Goal: Task Accomplishment & Management: Complete application form

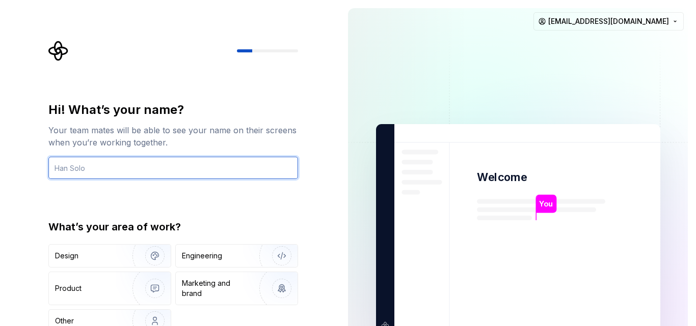
click at [95, 170] on input "text" at bounding box center [173, 168] width 250 height 22
type input "kashyap"
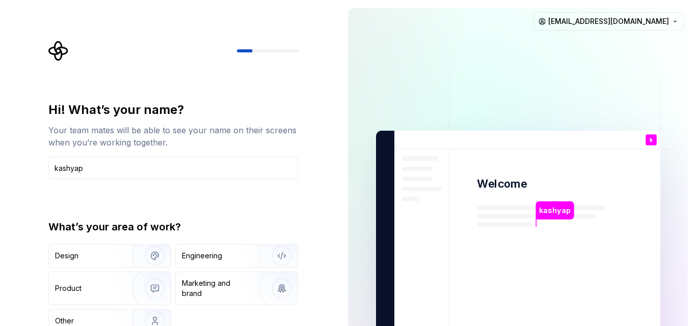
click at [188, 197] on div "Hi! What’s your name? Your team mates will be able to see your name on their sc…" at bounding box center [173, 224] width 250 height 244
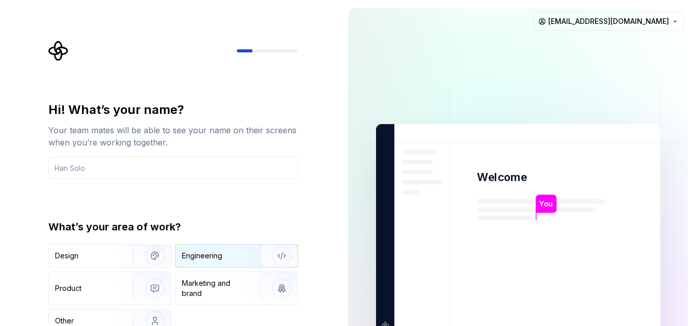
click at [204, 252] on div "Engineering" at bounding box center [202, 256] width 40 height 10
click at [389, 219] on img at bounding box center [518, 229] width 413 height 481
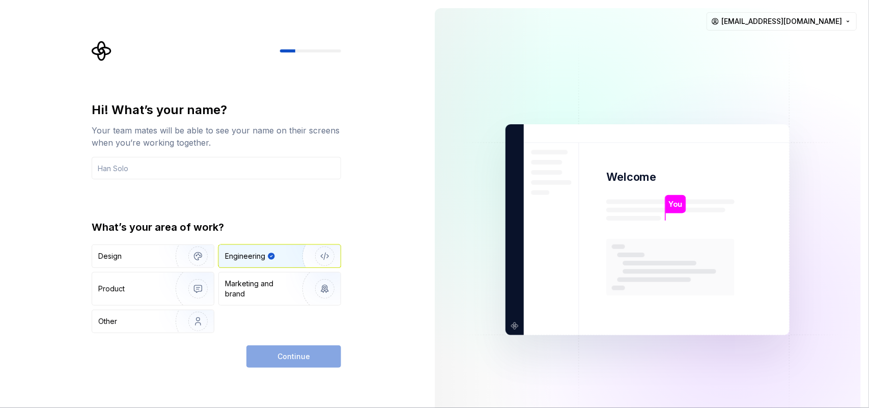
drag, startPoint x: 695, startPoint y: 3, endPoint x: 283, endPoint y: 365, distance: 549.2
click at [283, 326] on div "Continue" at bounding box center [293, 356] width 95 height 22
click at [171, 164] on input "text" at bounding box center [217, 168] width 250 height 22
type input "kashyap"
click at [284, 326] on span "Continue" at bounding box center [294, 356] width 33 height 10
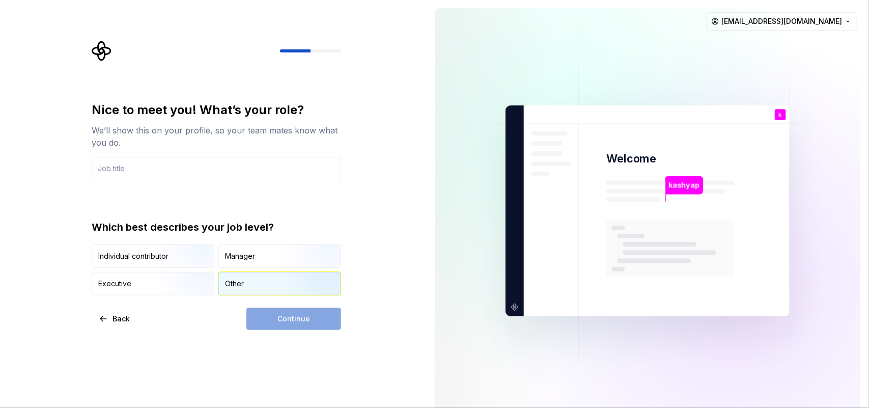
click at [237, 284] on div "Other" at bounding box center [234, 284] width 19 height 10
click at [140, 171] on input "text" at bounding box center [217, 168] width 250 height 22
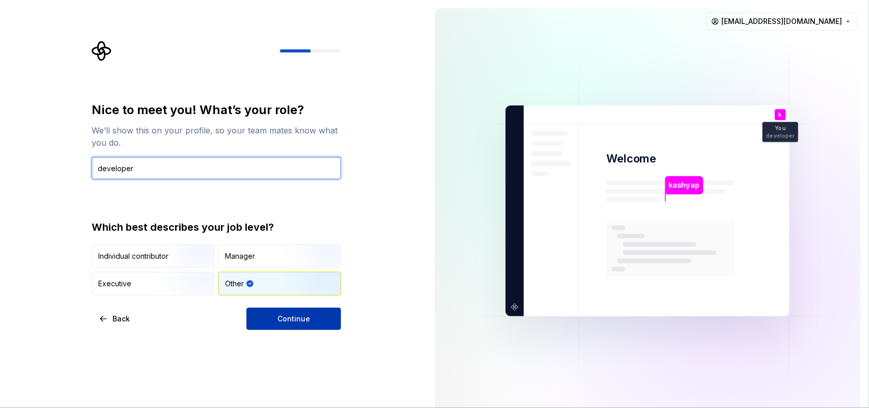
type input "developer"
click at [293, 321] on span "Continue" at bounding box center [294, 319] width 33 height 10
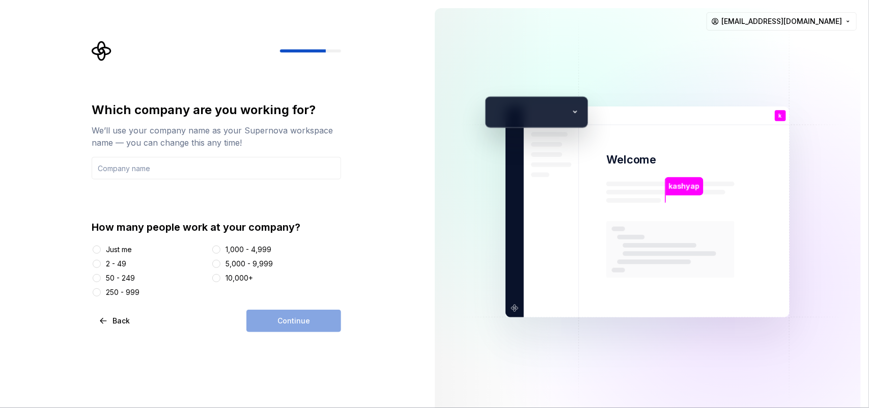
click at [113, 248] on div "Just me" at bounding box center [119, 249] width 26 height 10
click at [101, 248] on button "Just me" at bounding box center [97, 249] width 8 height 8
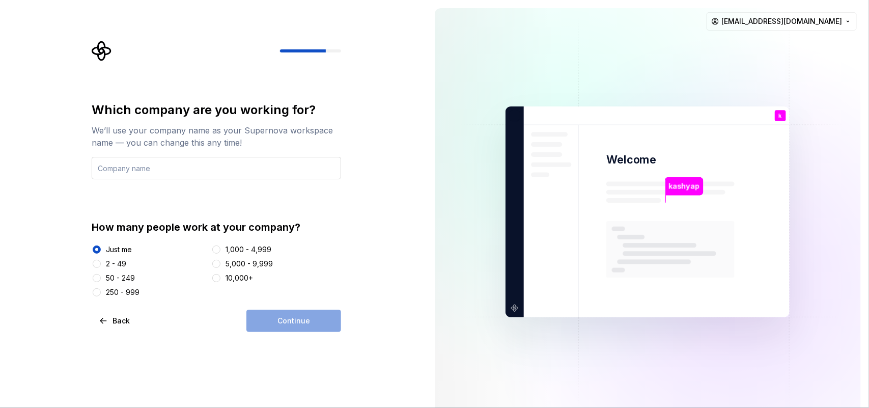
click at [181, 169] on input "text" at bounding box center [217, 168] width 250 height 22
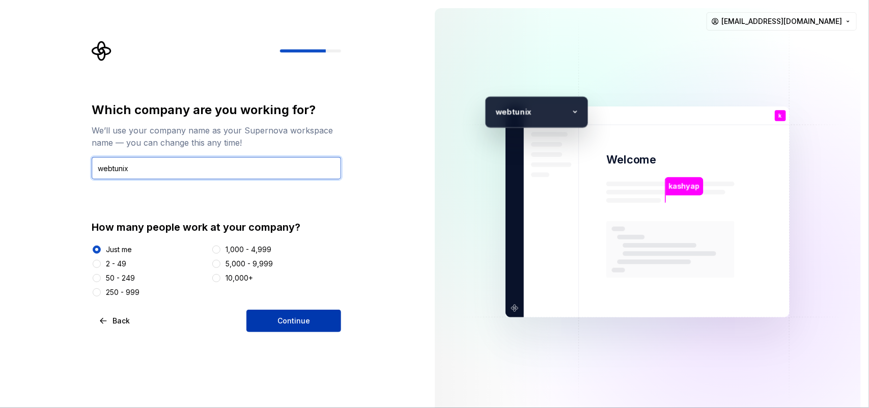
type input "webtunix"
click at [288, 320] on span "Continue" at bounding box center [294, 321] width 33 height 10
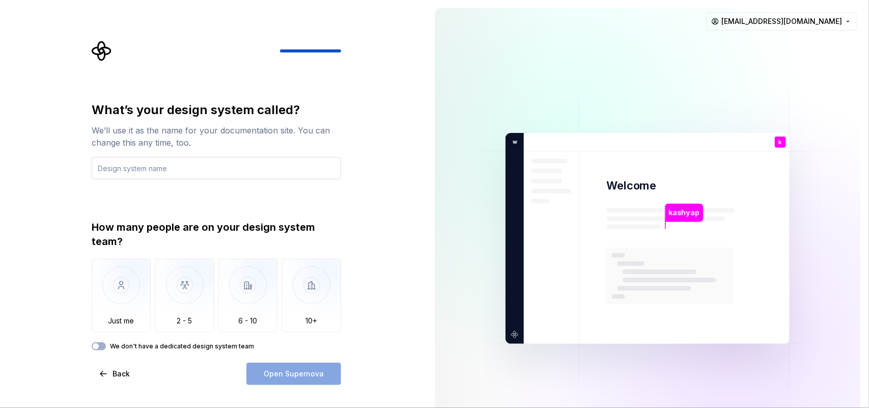
click at [149, 164] on input "text" at bounding box center [217, 168] width 250 height 22
click at [120, 288] on img "button" at bounding box center [122, 293] width 60 height 68
click at [148, 166] on input "text" at bounding box center [217, 168] width 250 height 22
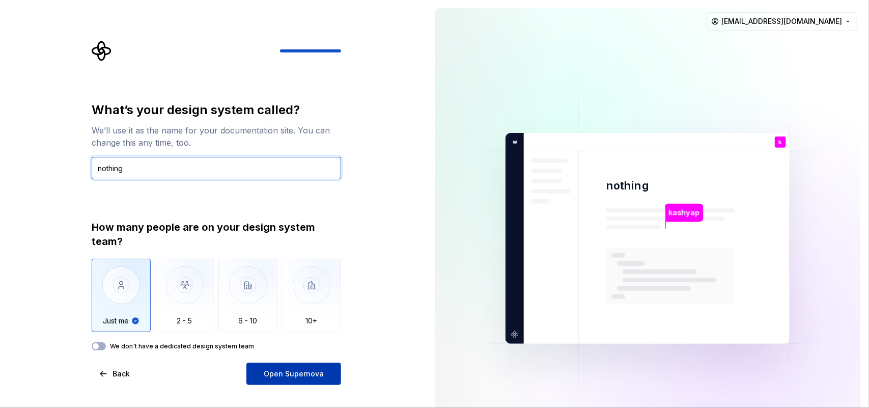
type input "nothing"
click at [299, 326] on span "Open Supernova" at bounding box center [294, 374] width 60 height 10
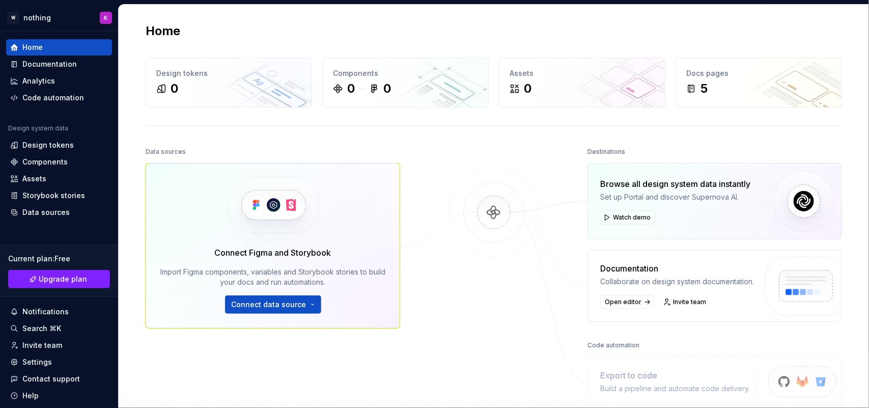
drag, startPoint x: 869, startPoint y: 6, endPoint x: 389, endPoint y: 31, distance: 480.9
click at [389, 31] on div "Home" at bounding box center [494, 31] width 697 height 16
click at [52, 95] on div "Code automation" at bounding box center [53, 98] width 62 height 10
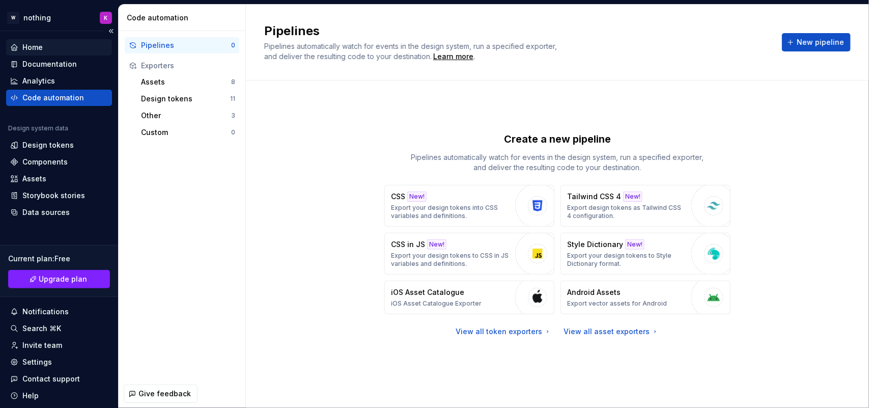
click at [57, 49] on div "Home" at bounding box center [59, 47] width 98 height 10
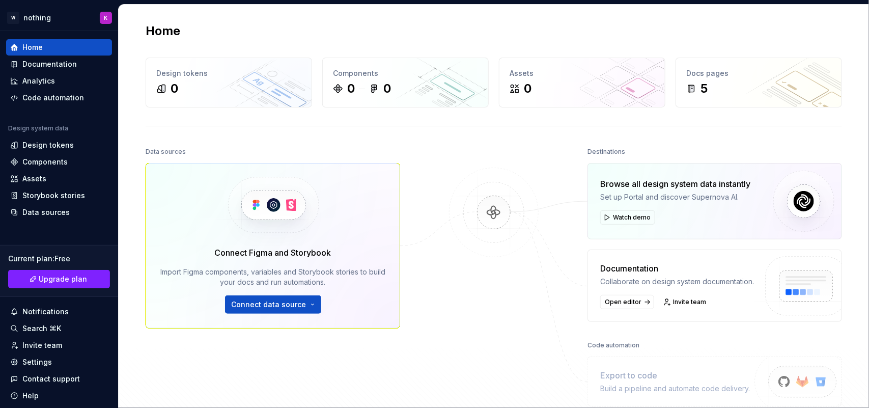
click at [326, 326] on div "Data sources Connect Figma and Storybook Import Figma components, variables and…" at bounding box center [273, 267] width 255 height 245
click at [34, 69] on div "Documentation" at bounding box center [49, 64] width 54 height 10
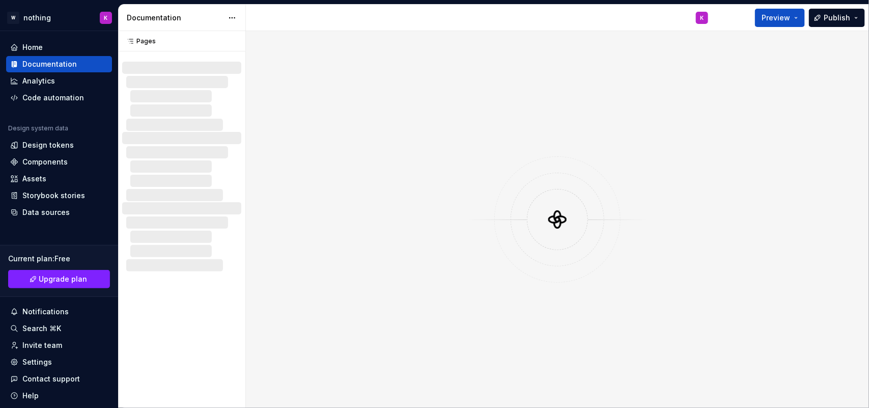
click at [680, 52] on div at bounding box center [557, 219] width 623 height 377
click at [695, 18] on span "Publish" at bounding box center [837, 18] width 26 height 10
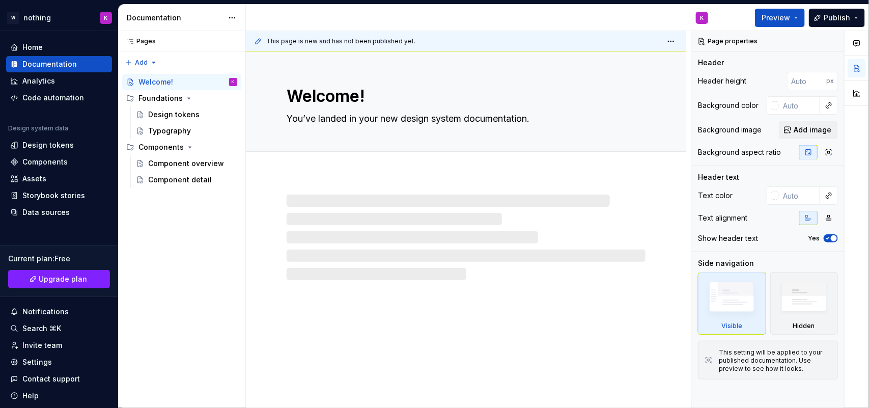
click at [392, 195] on div at bounding box center [466, 238] width 359 height 86
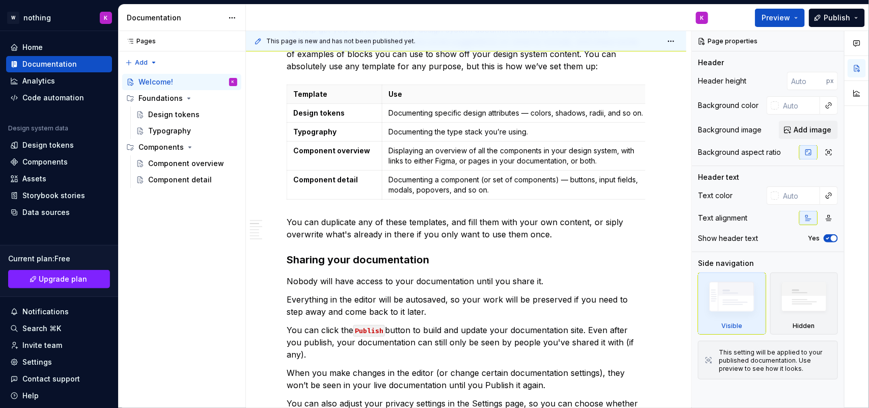
scroll to position [318, 0]
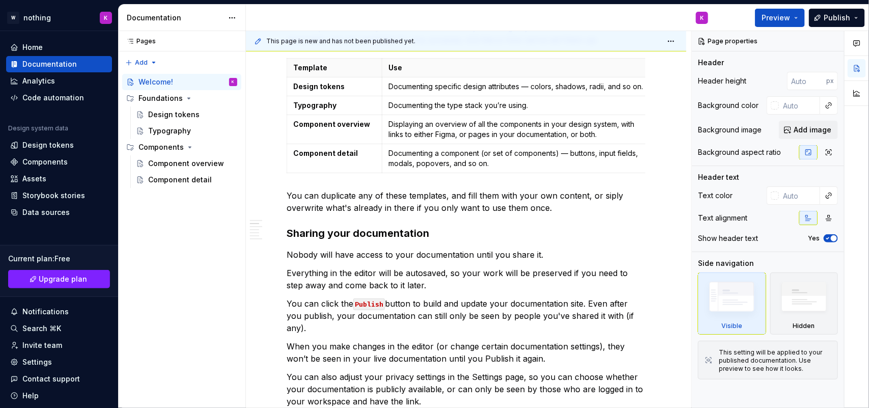
type textarea "*"
click at [41, 83] on div "Analytics" at bounding box center [38, 81] width 33 height 10
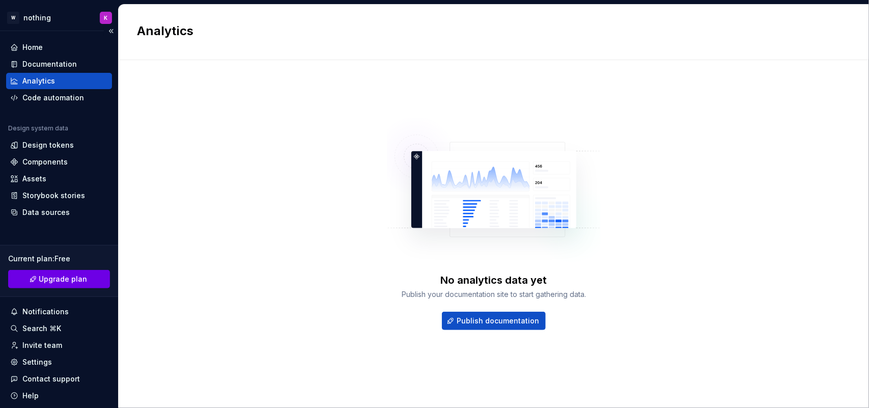
click at [61, 276] on span "Upgrade plan" at bounding box center [63, 279] width 48 height 10
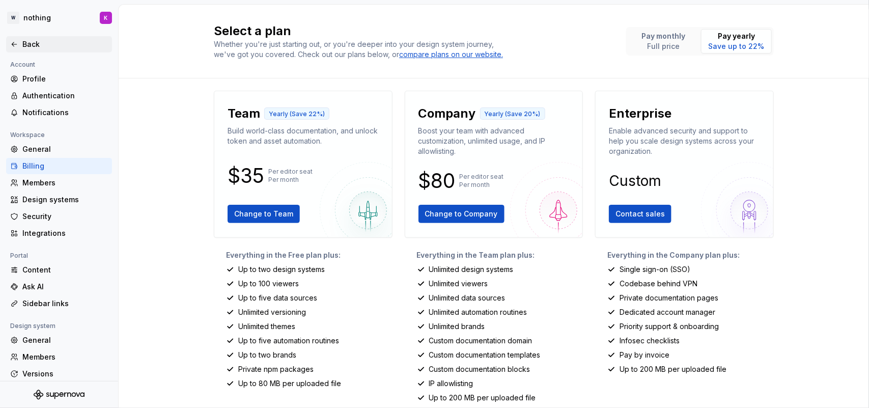
click at [8, 49] on div "Back" at bounding box center [59, 44] width 106 height 16
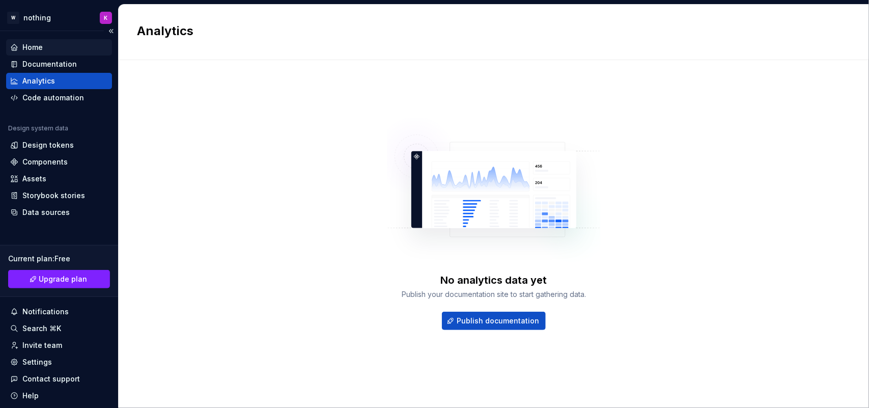
click at [42, 52] on div "Home" at bounding box center [59, 47] width 98 height 10
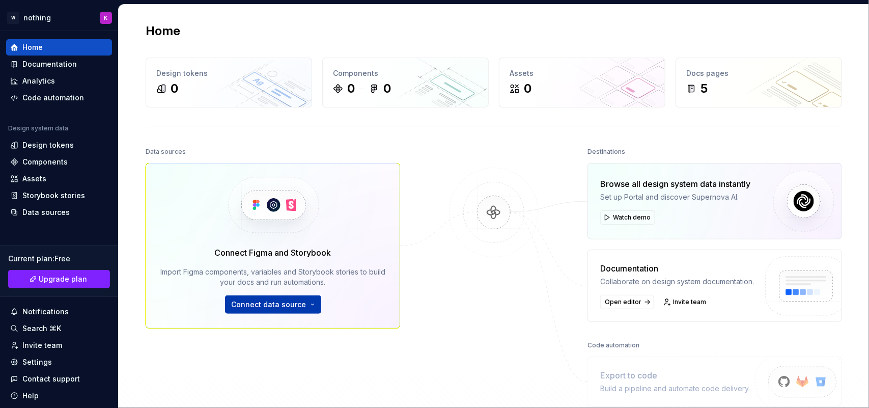
click at [271, 302] on span "Connect data source" at bounding box center [269, 304] width 75 height 10
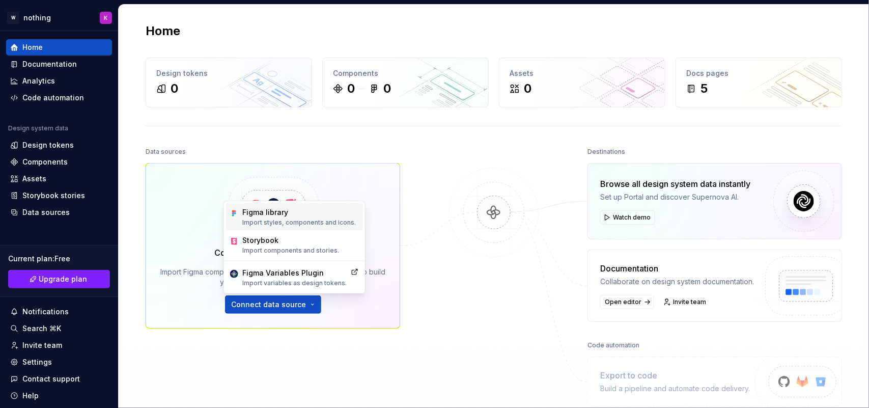
click at [274, 212] on div "Figma library" at bounding box center [299, 212] width 114 height 10
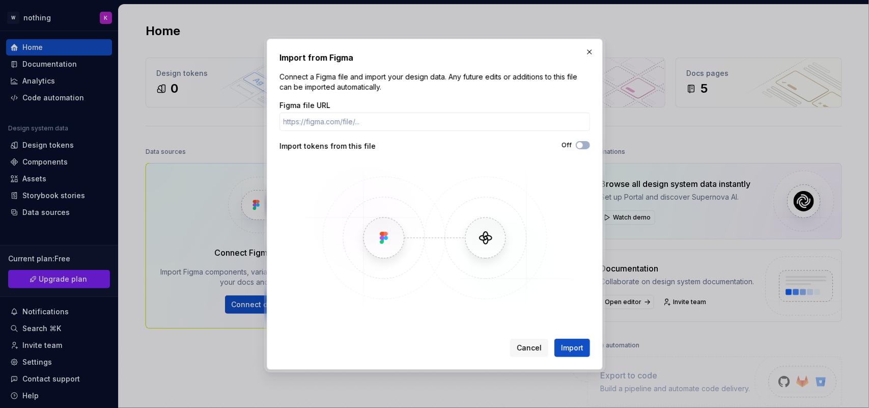
click at [382, 244] on img at bounding box center [434, 237] width 295 height 153
